Goal: Register for event/course

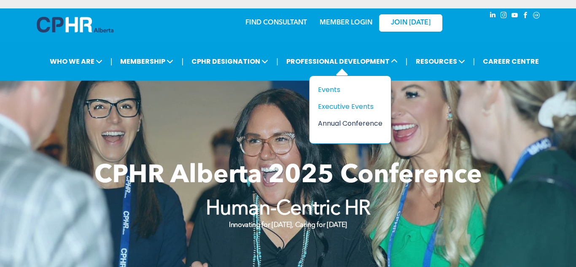
click at [332, 118] on div "Annual Conference" at bounding box center [347, 123] width 58 height 11
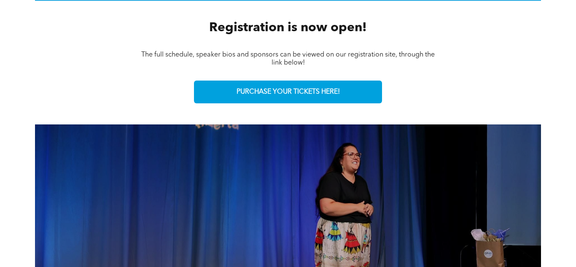
scroll to position [400, 0]
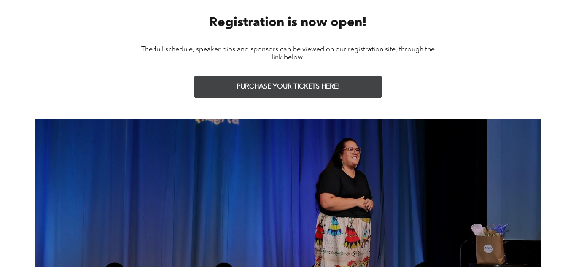
click at [302, 83] on span "PURCHASE YOUR TICKETS HERE!" at bounding box center [287, 87] width 103 height 8
